Goal: Task Accomplishment & Management: Use online tool/utility

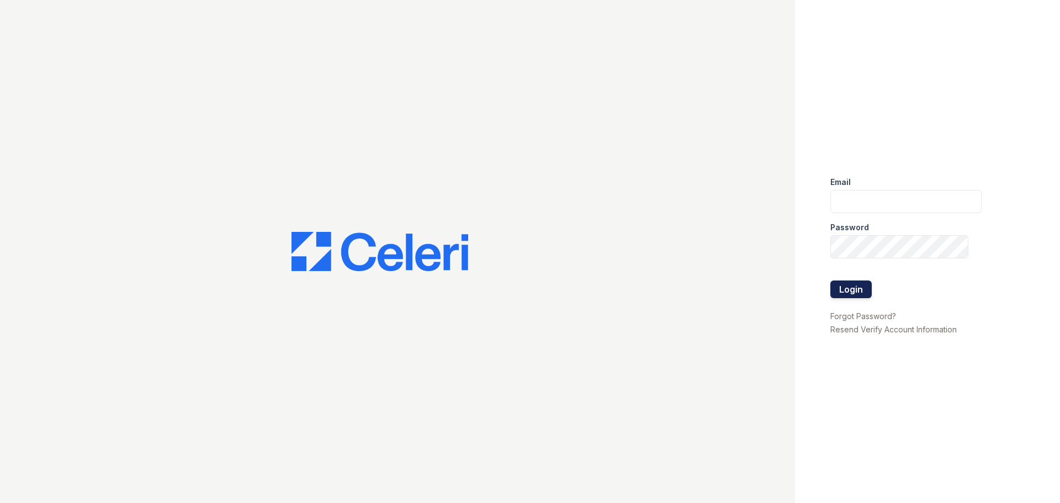
type input "arrivenorthbethesda@trinity-pm.com"
drag, startPoint x: 853, startPoint y: 293, endPoint x: 840, endPoint y: 309, distance: 21.1
click at [856, 293] on button "Login" at bounding box center [850, 289] width 41 height 18
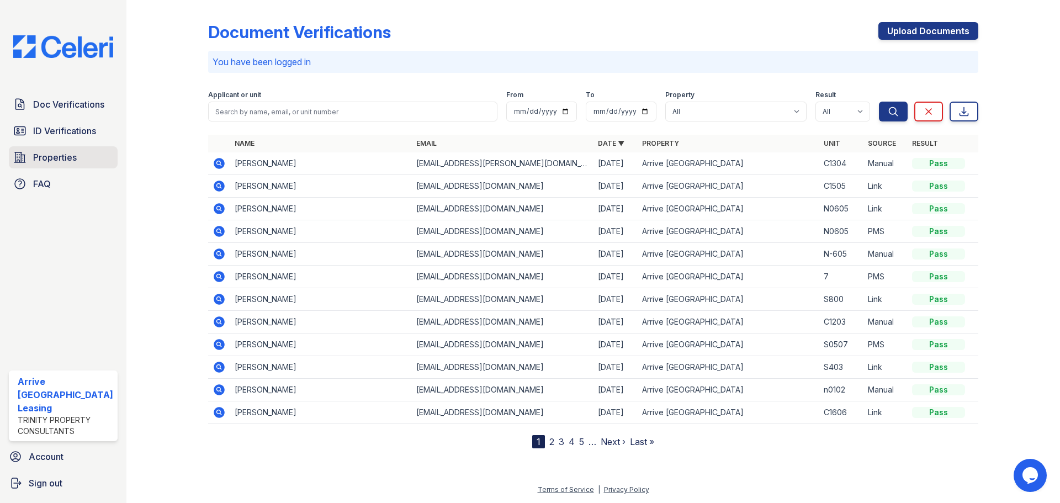
click at [48, 160] on span "Properties" at bounding box center [55, 157] width 44 height 13
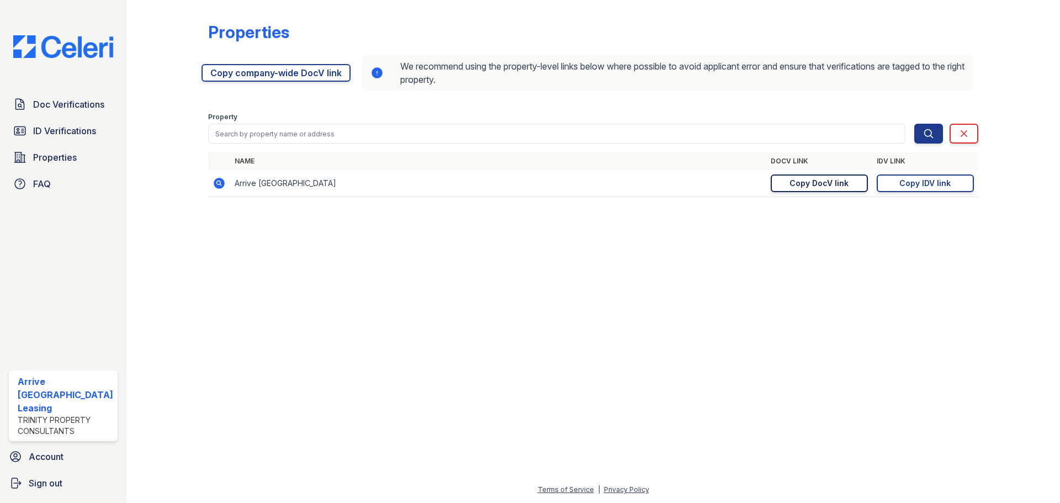
click at [821, 183] on div "Copy DocV link" at bounding box center [818, 183] width 59 height 11
